Goal: Information Seeking & Learning: Learn about a topic

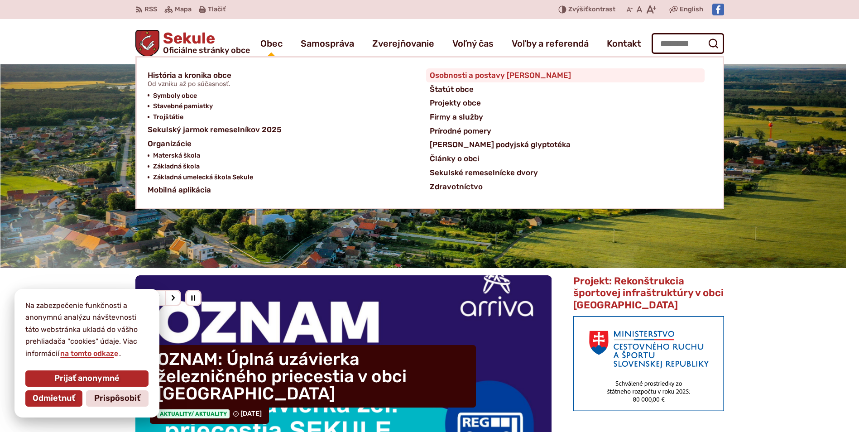
click at [464, 79] on span "Osobnosti a postavy [PERSON_NAME]" at bounding box center [500, 75] width 141 height 14
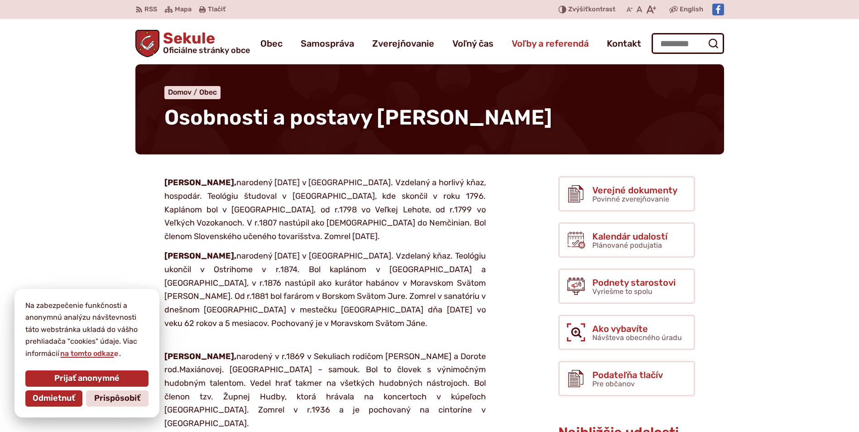
click at [539, 43] on span "Voľby a referendá" at bounding box center [550, 43] width 77 height 25
